Goal: Obtain resource: Download file/media

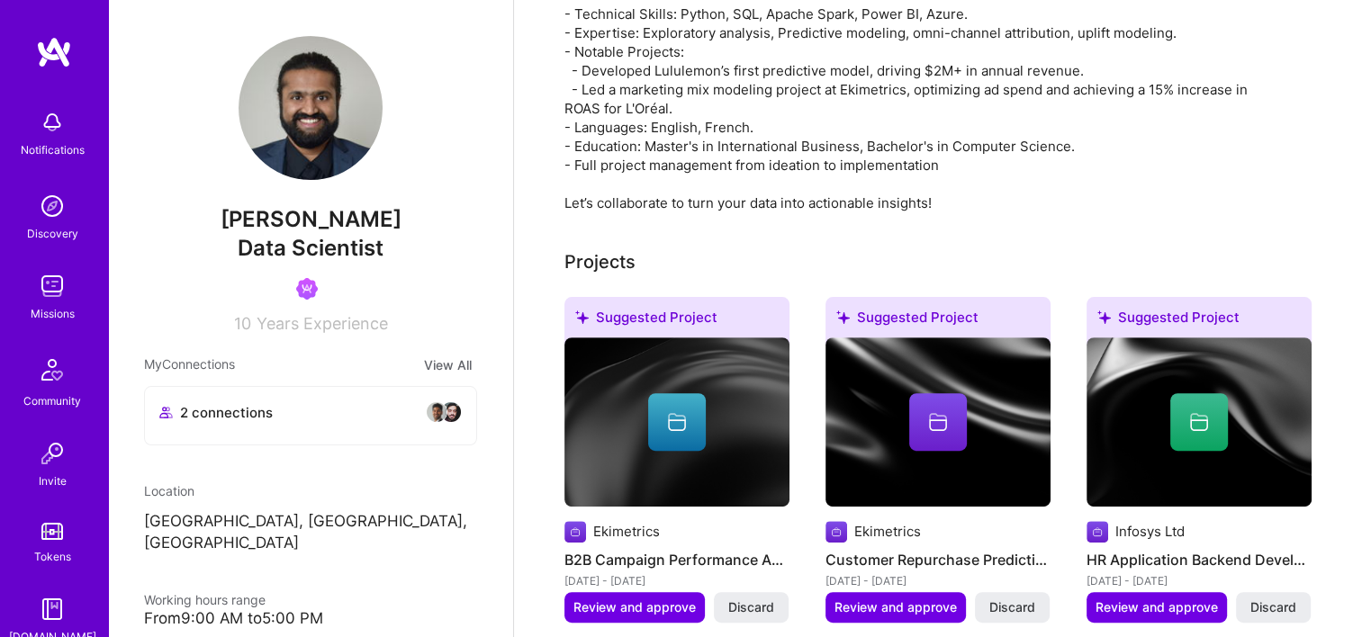
scroll to position [167, 0]
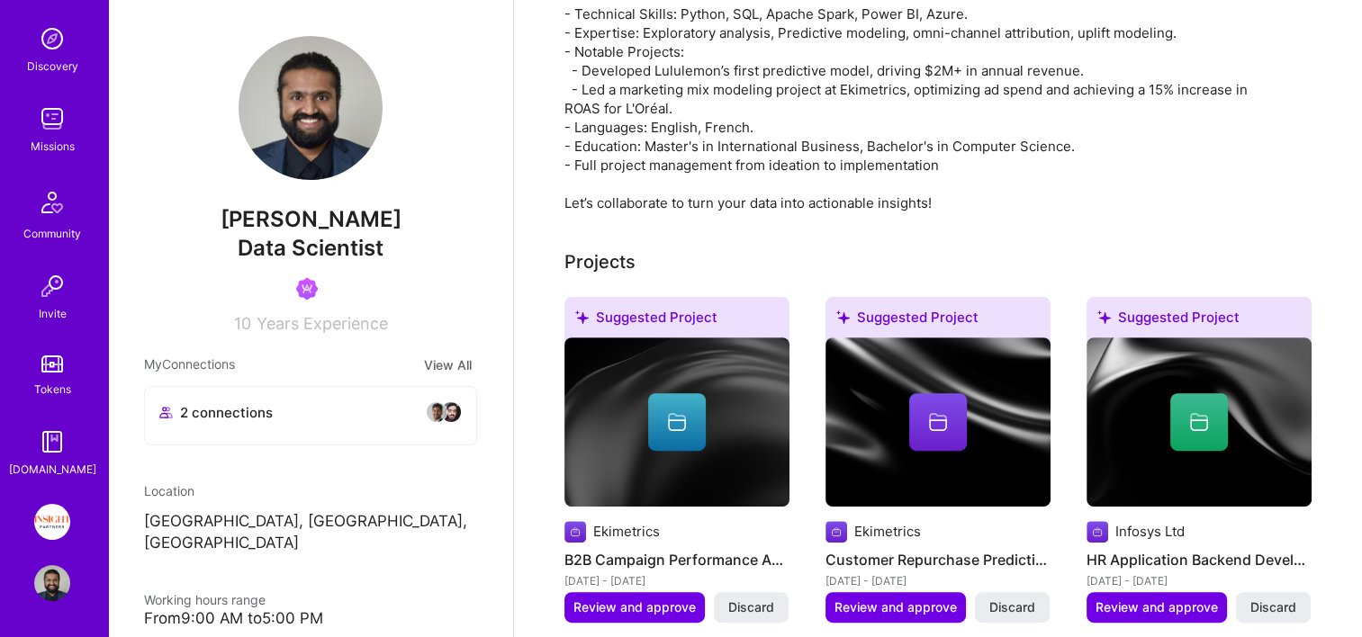
click at [54, 524] on img at bounding box center [52, 522] width 36 height 36
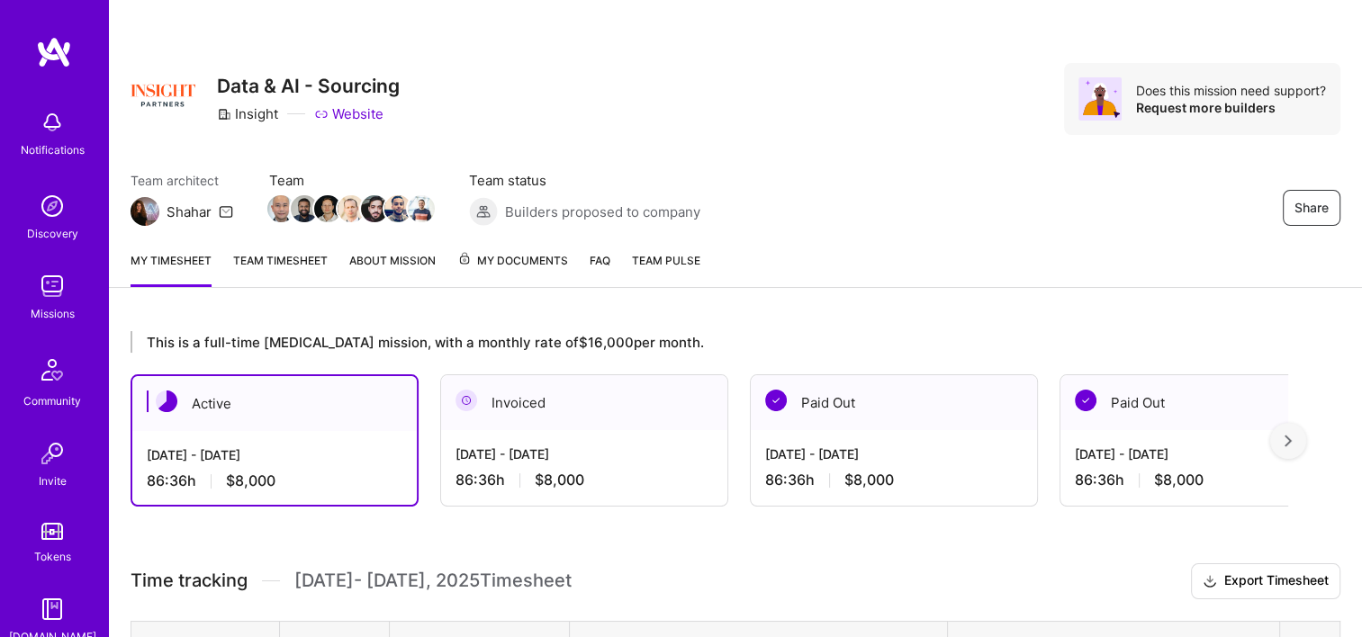
click at [526, 249] on div "My timesheet Team timesheet About Mission My Documents FAQ Team Pulse" at bounding box center [735, 262] width 1253 height 51
click at [533, 261] on span "My Documents" at bounding box center [512, 261] width 111 height 20
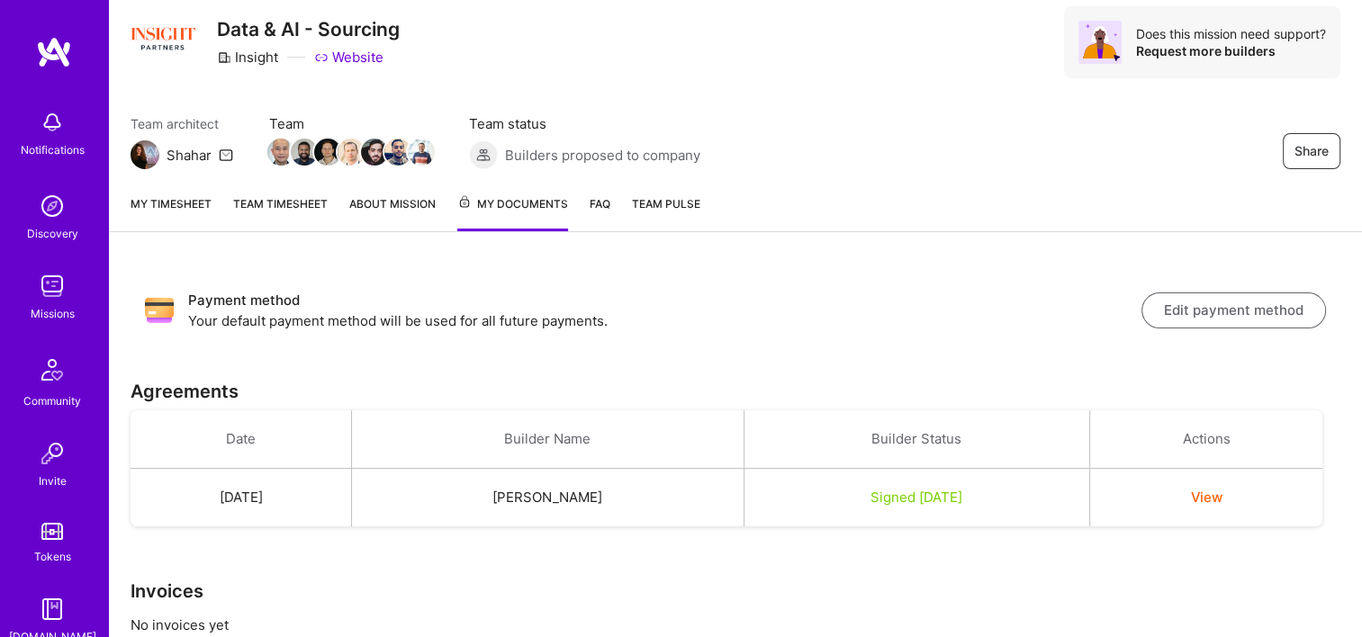
scroll to position [110, 0]
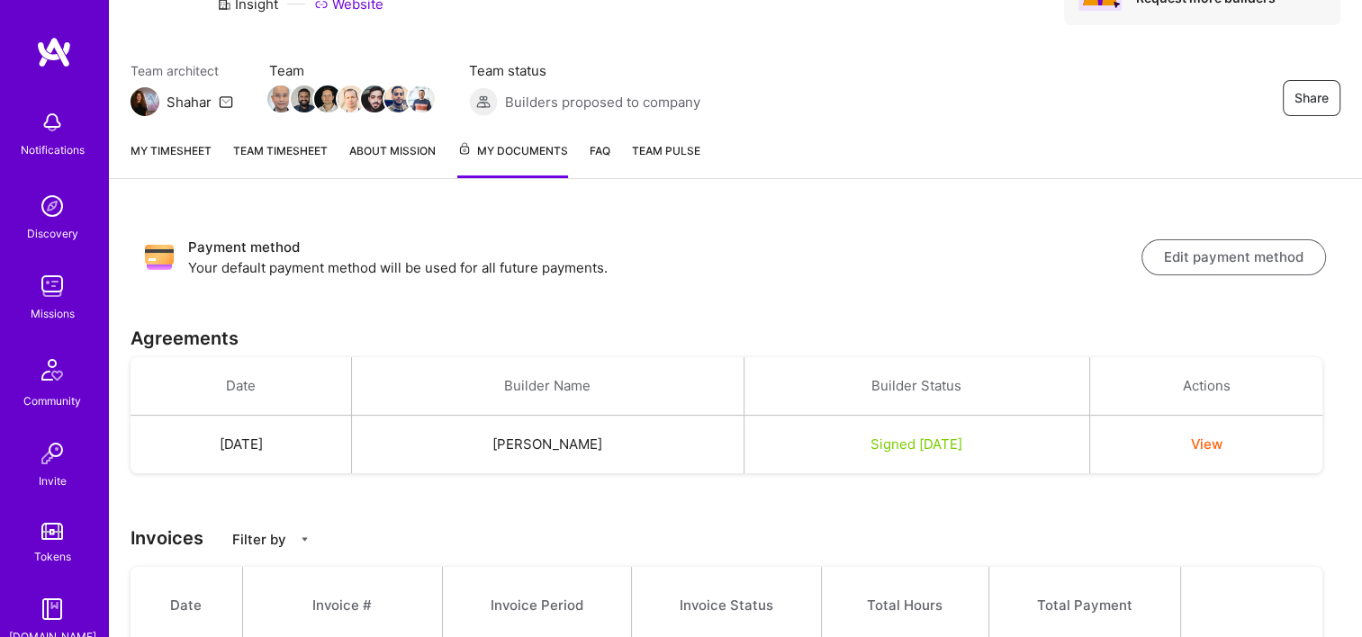
click at [1221, 444] on button "View" at bounding box center [1205, 444] width 31 height 19
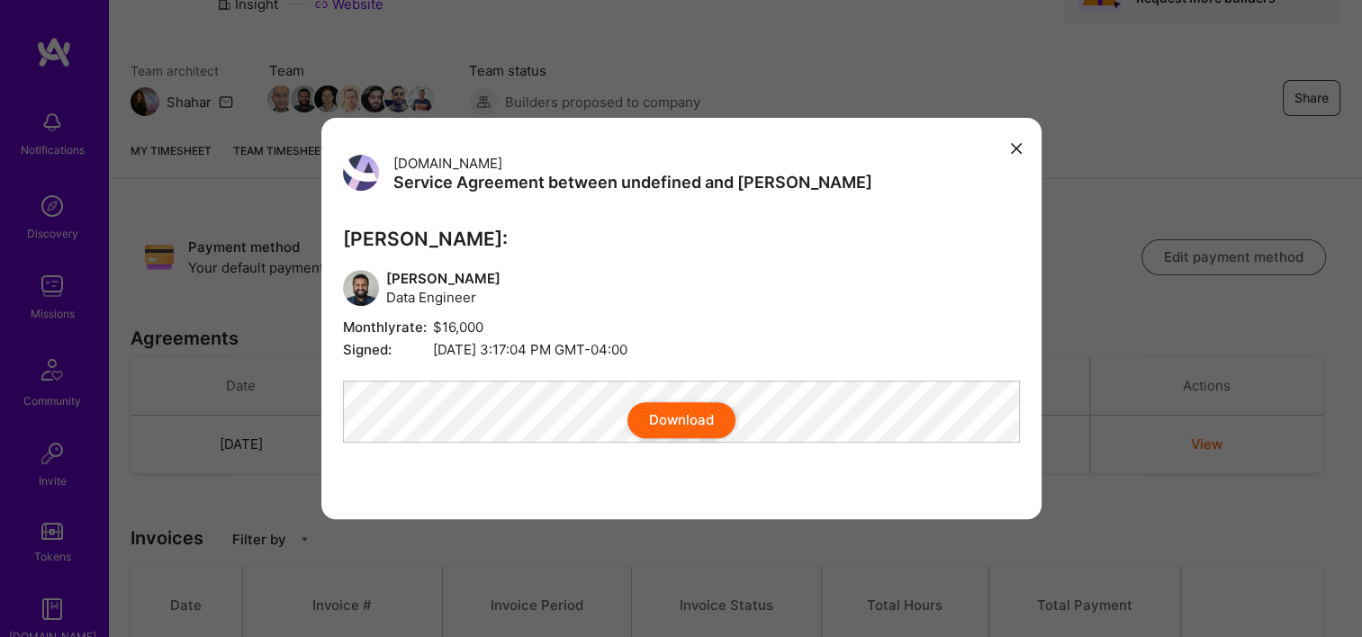
click at [681, 432] on button "Download" at bounding box center [681, 420] width 108 height 36
click at [1021, 133] on button "modal" at bounding box center [1016, 147] width 22 height 30
